Goal: Task Accomplishment & Management: Use online tool/utility

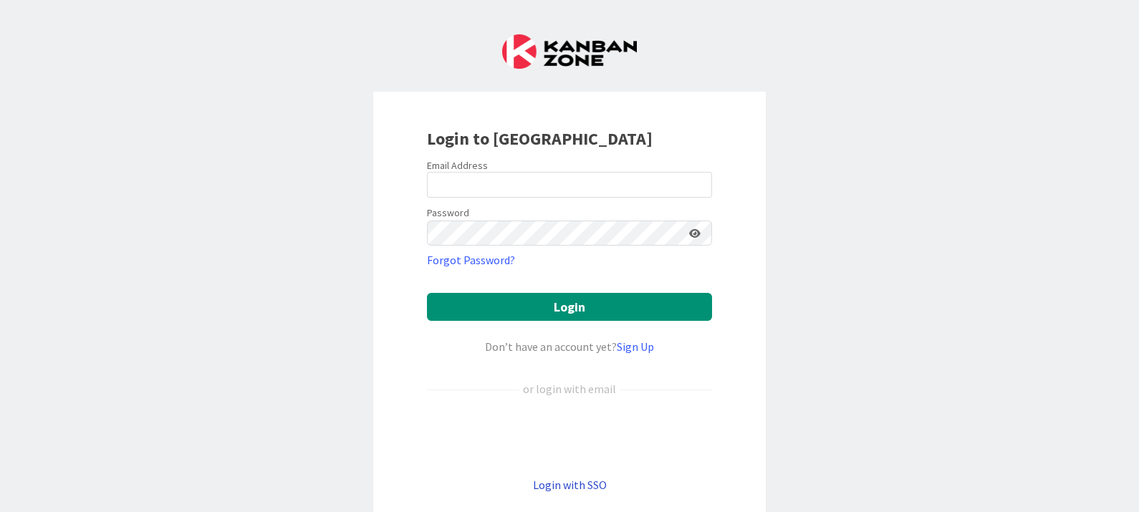
click at [593, 483] on link "Login with SSO" at bounding box center [570, 485] width 74 height 14
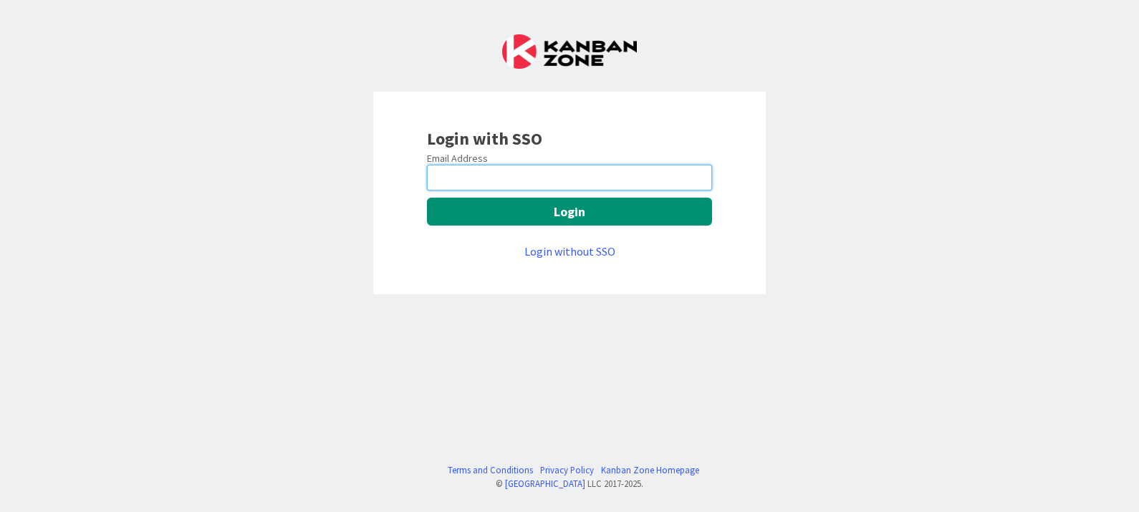
click at [559, 178] on input "email" at bounding box center [569, 178] width 285 height 26
type input "[PERSON_NAME][EMAIL_ADDRESS][PERSON_NAME][DOMAIN_NAME]"
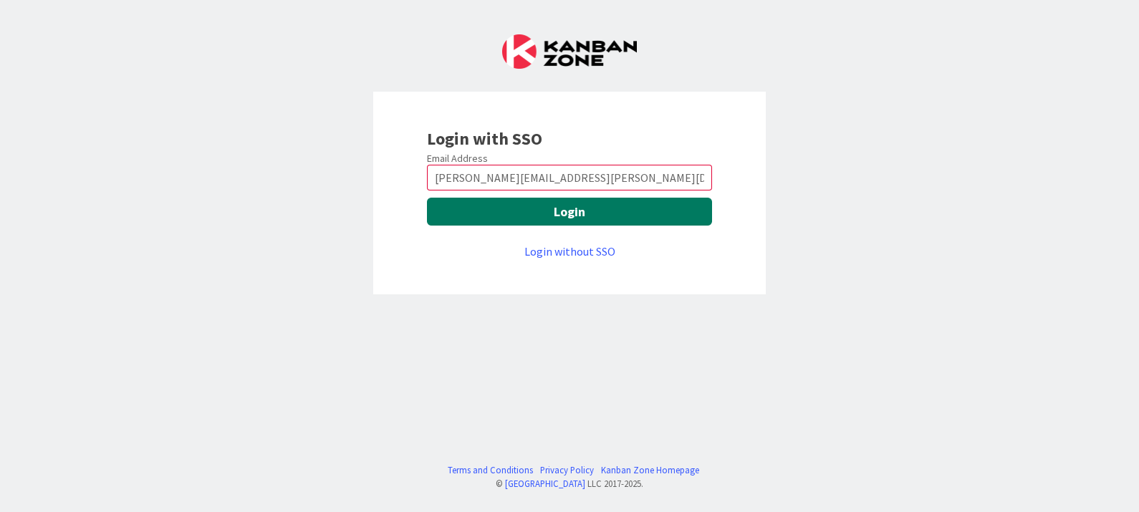
click at [626, 209] on button "Login" at bounding box center [569, 212] width 285 height 28
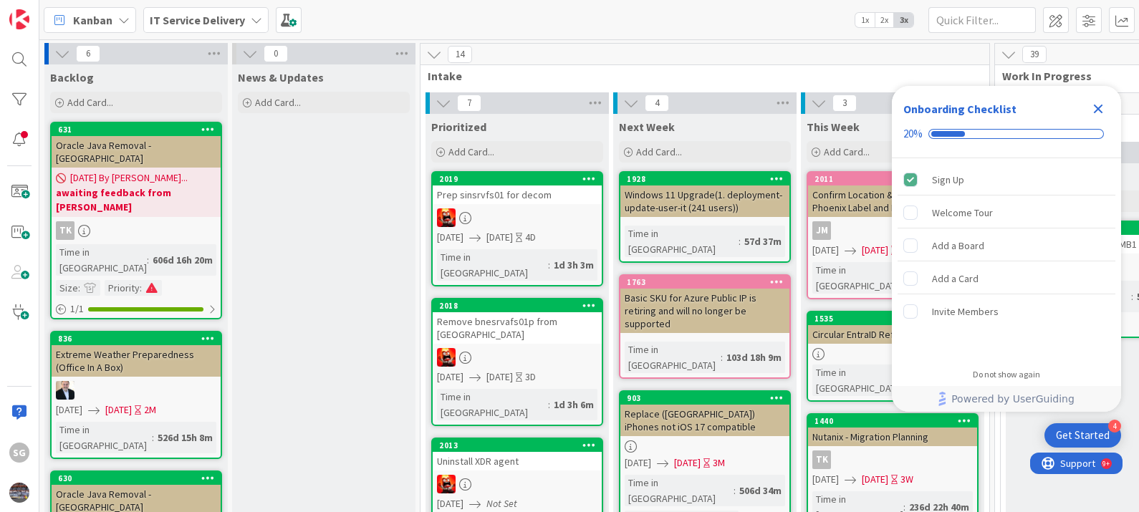
click at [1104, 104] on icon "Close Checklist" at bounding box center [1098, 108] width 17 height 17
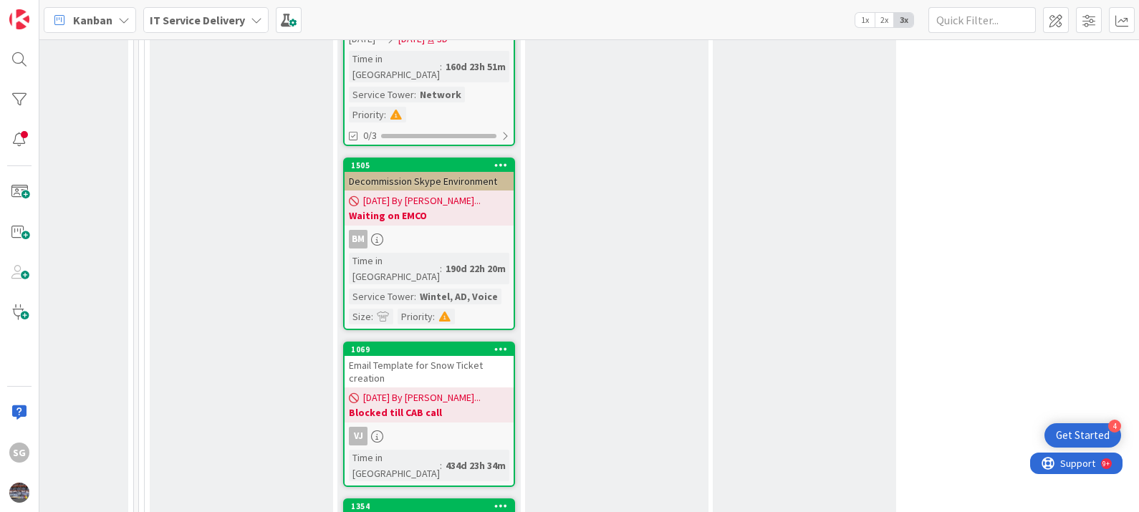
scroll to position [4121, 856]
